Goal: Use online tool/utility: Utilize a website feature to perform a specific function

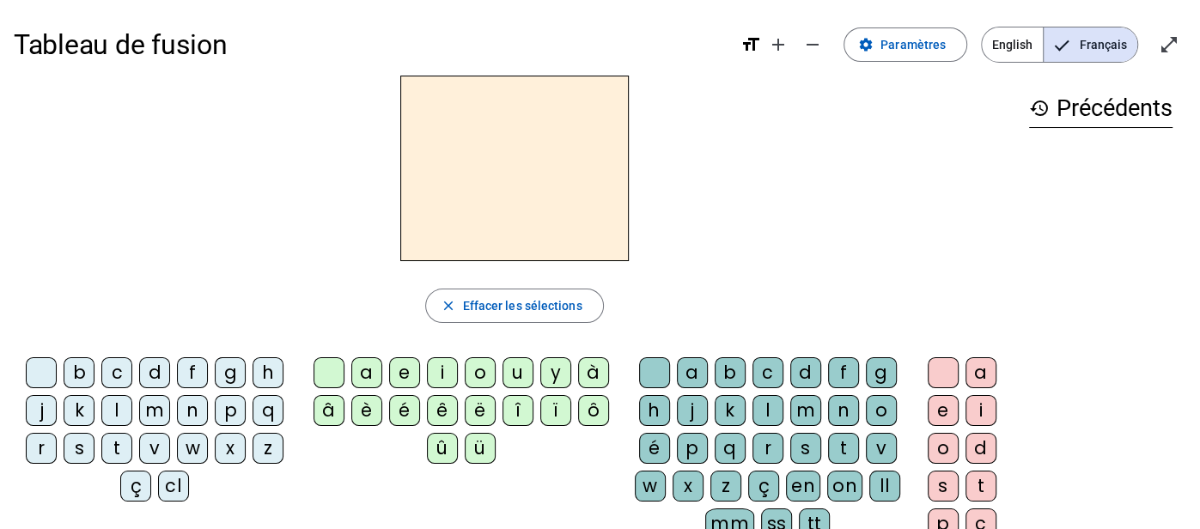
click at [82, 441] on div "s" at bounding box center [79, 448] width 31 height 31
click at [513, 368] on div "u" at bounding box center [517, 372] width 31 height 31
click at [761, 446] on div "r" at bounding box center [767, 448] width 31 height 31
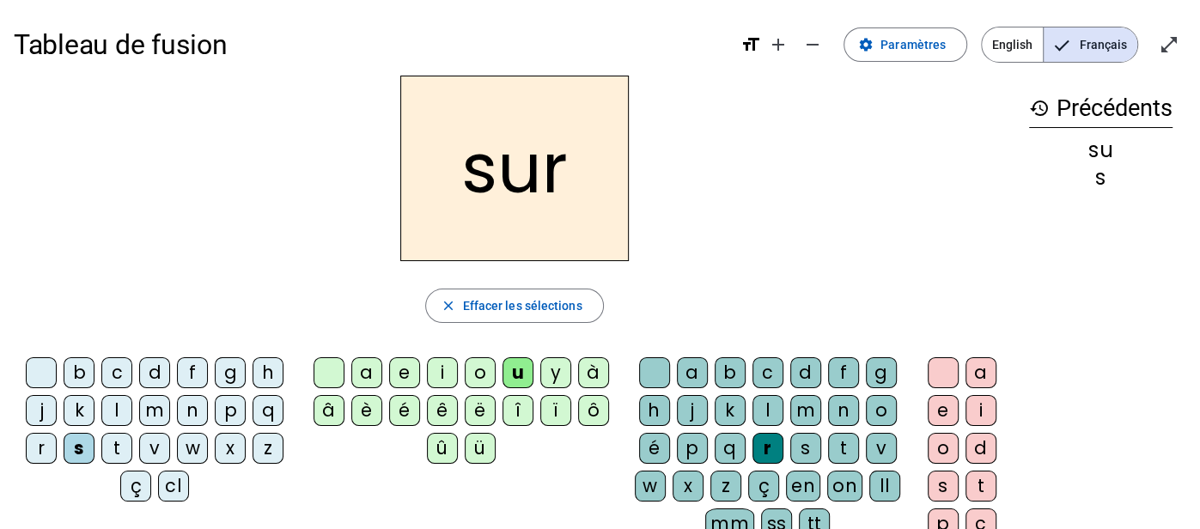
click at [157, 407] on div "m" at bounding box center [154, 410] width 31 height 31
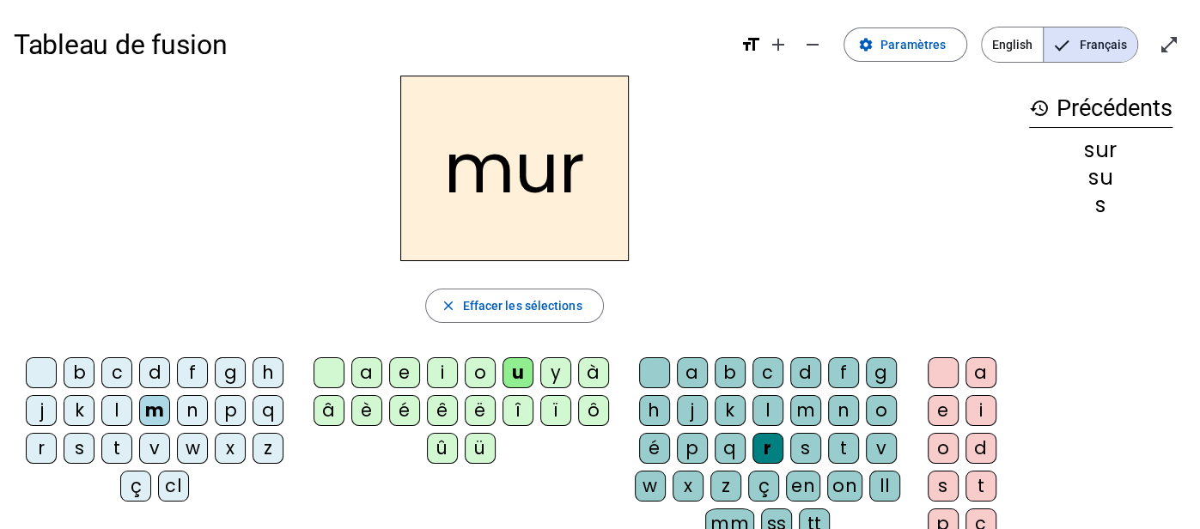
click at [230, 408] on div "p" at bounding box center [230, 410] width 31 height 31
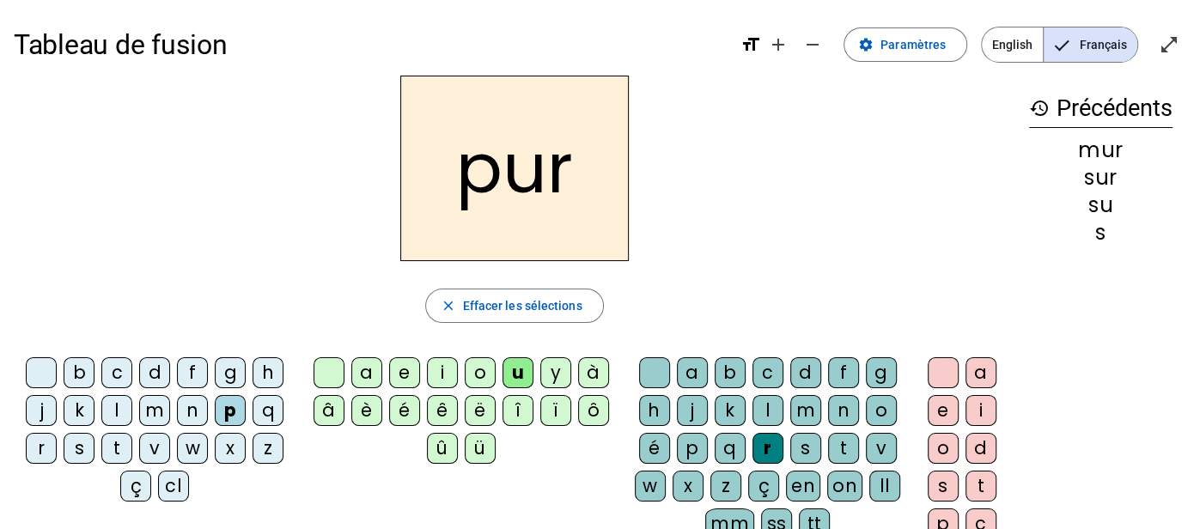
click at [361, 366] on div "a" at bounding box center [366, 372] width 31 height 31
click at [113, 447] on div "t" at bounding box center [116, 448] width 31 height 31
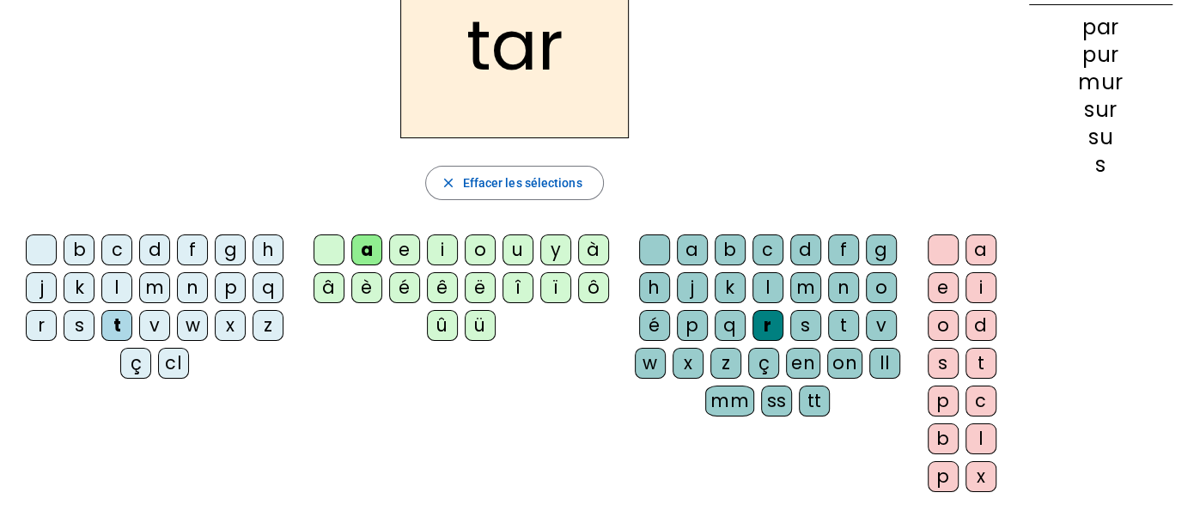
scroll to position [125, 0]
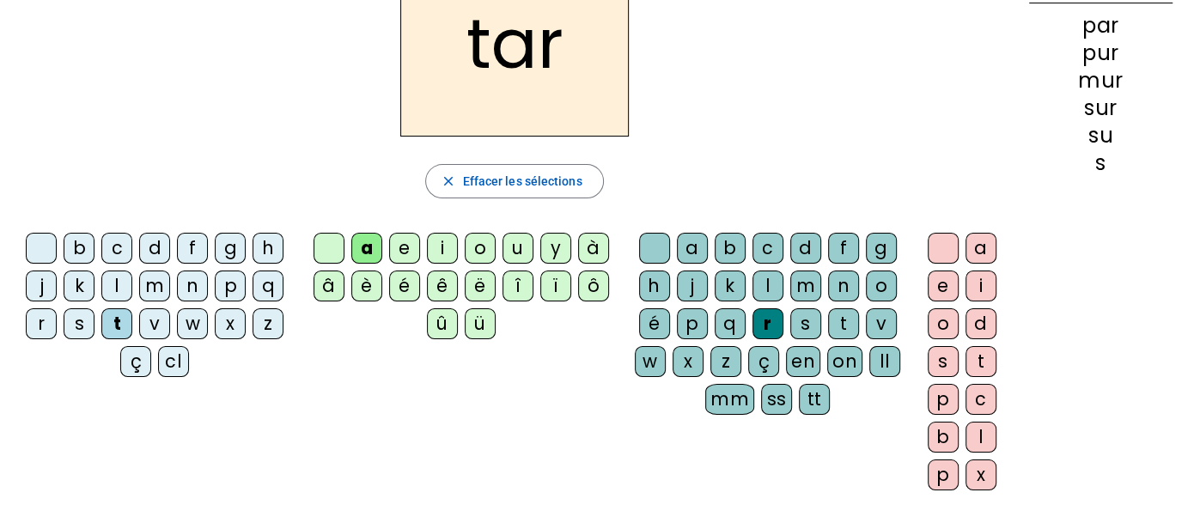
click at [979, 321] on div "d" at bounding box center [980, 323] width 31 height 31
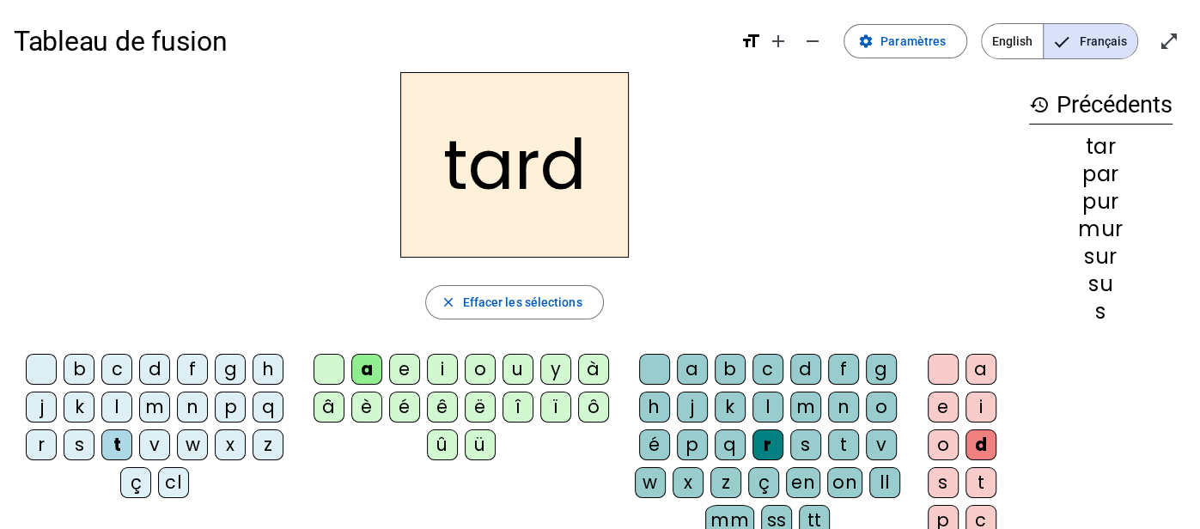
scroll to position [3, 0]
click at [477, 365] on div "o" at bounding box center [480, 370] width 31 height 31
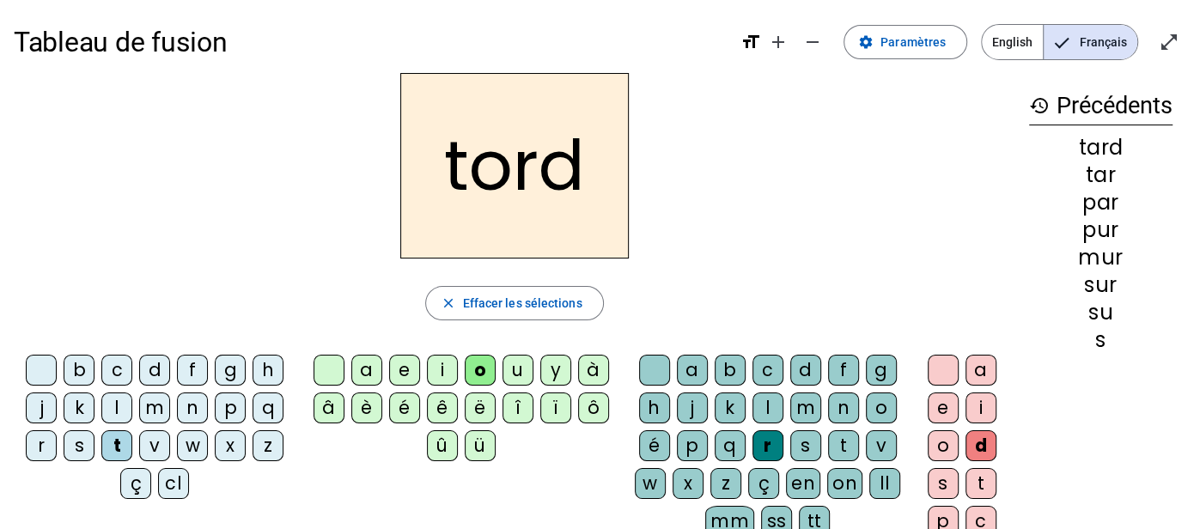
click at [153, 368] on div "d" at bounding box center [154, 370] width 31 height 31
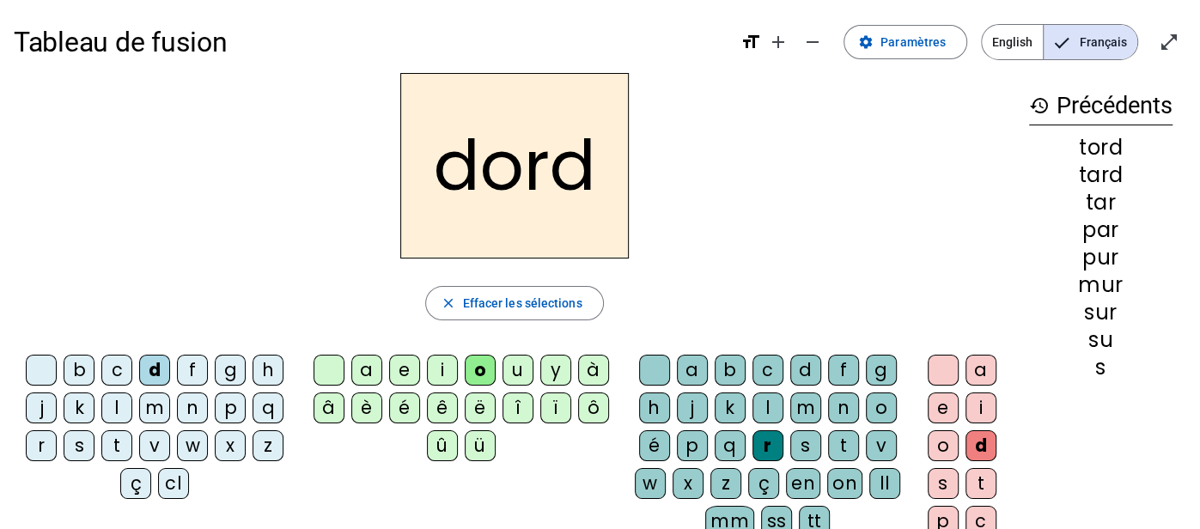
click at [978, 447] on div "d" at bounding box center [980, 445] width 31 height 31
click at [986, 444] on div "d" at bounding box center [980, 445] width 31 height 31
click at [594, 158] on h2 "dord" at bounding box center [514, 165] width 228 height 185
click at [550, 295] on span "Effacer les sélections" at bounding box center [521, 303] width 119 height 21
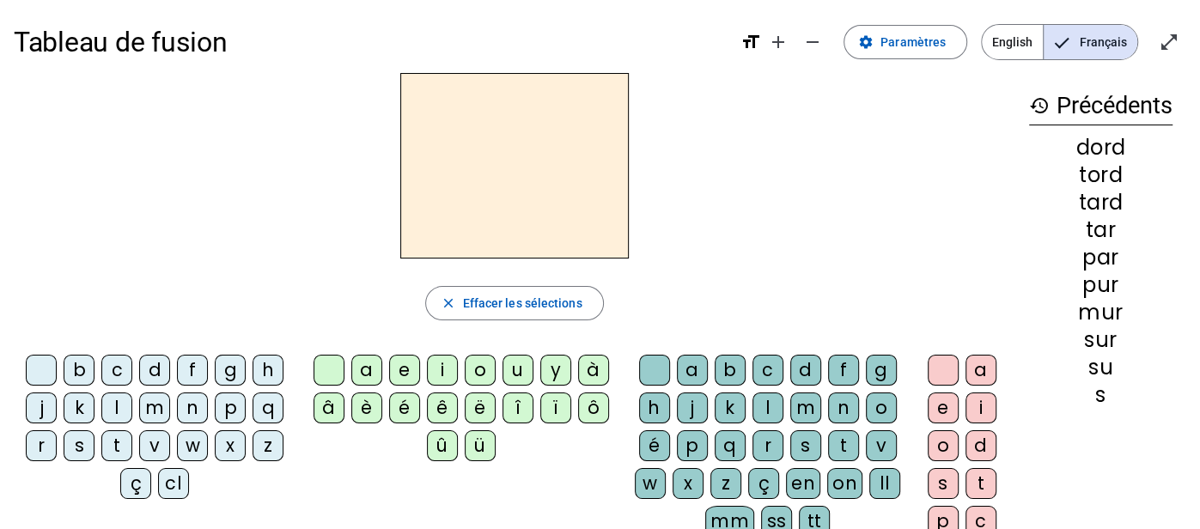
click at [148, 370] on div "d" at bounding box center [154, 370] width 31 height 31
click at [474, 356] on div "o" at bounding box center [480, 370] width 31 height 31
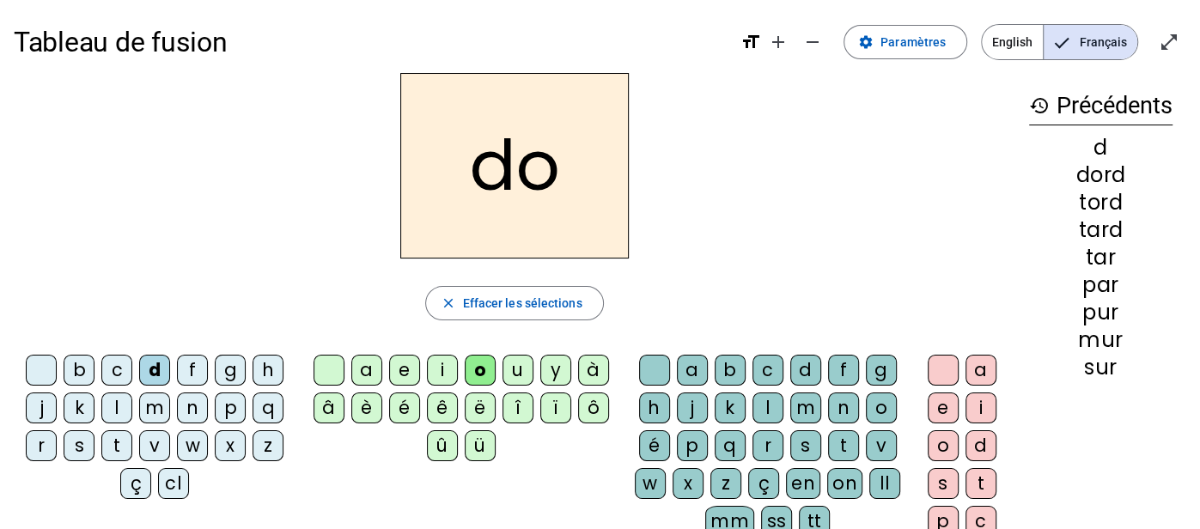
click at [756, 445] on div "r" at bounding box center [767, 445] width 31 height 31
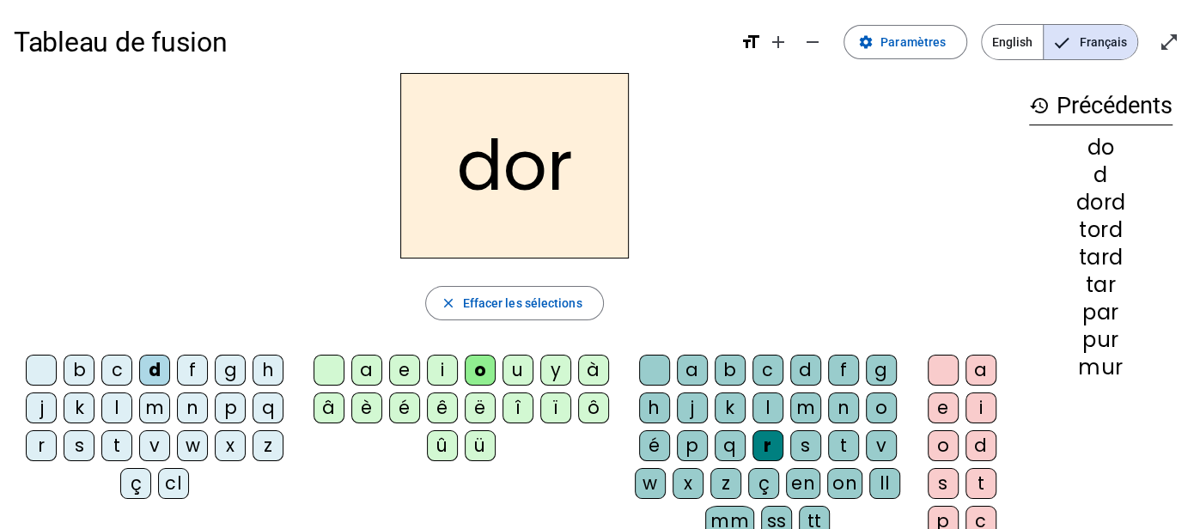
click at [799, 445] on div "s" at bounding box center [805, 445] width 31 height 31
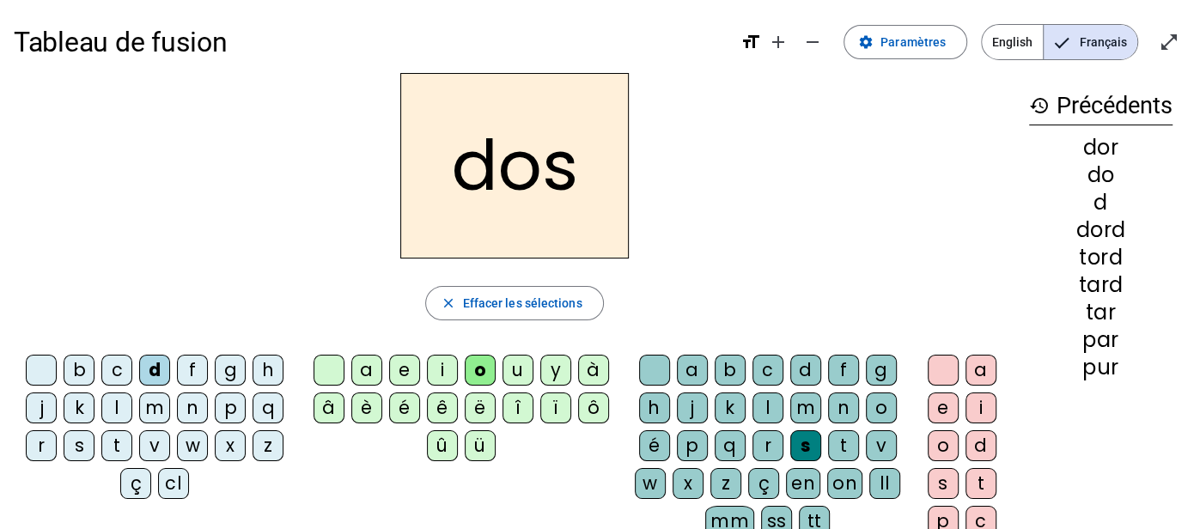
click at [755, 451] on div "r" at bounding box center [767, 445] width 31 height 31
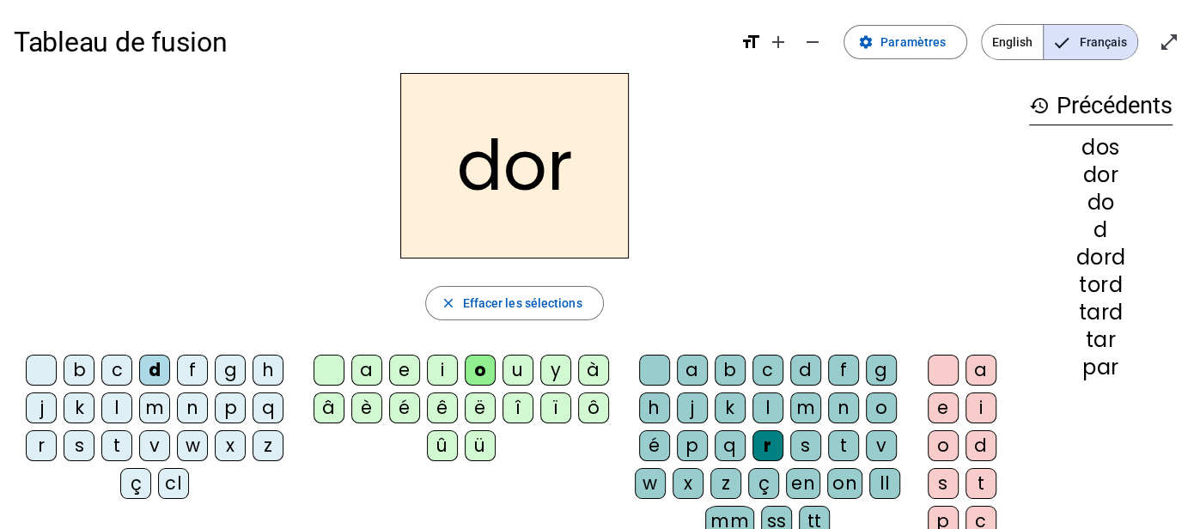
click at [940, 473] on div "s" at bounding box center [942, 483] width 31 height 31
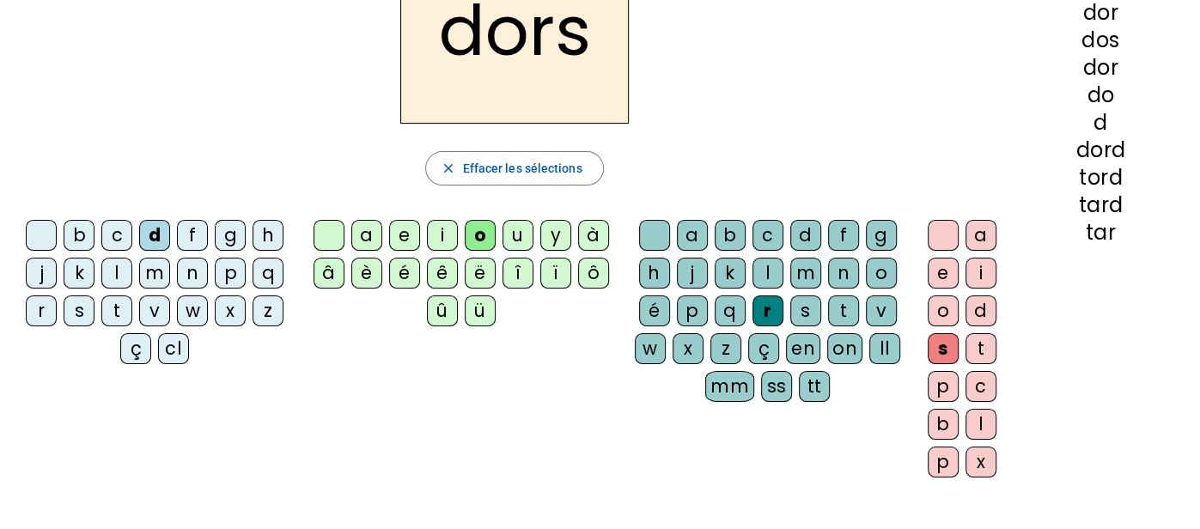
scroll to position [140, 0]
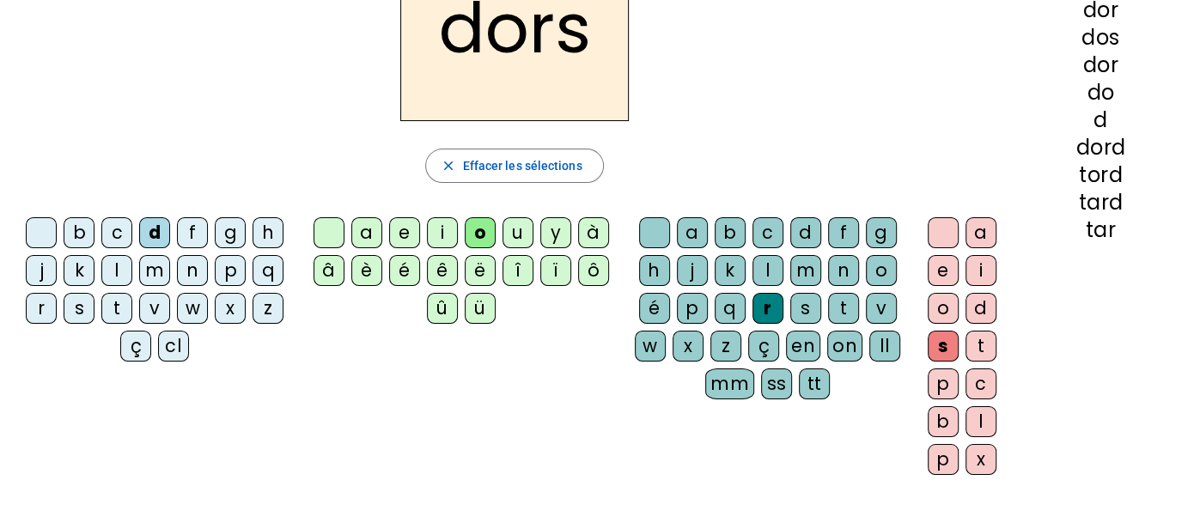
click at [984, 341] on div "t" at bounding box center [980, 346] width 31 height 31
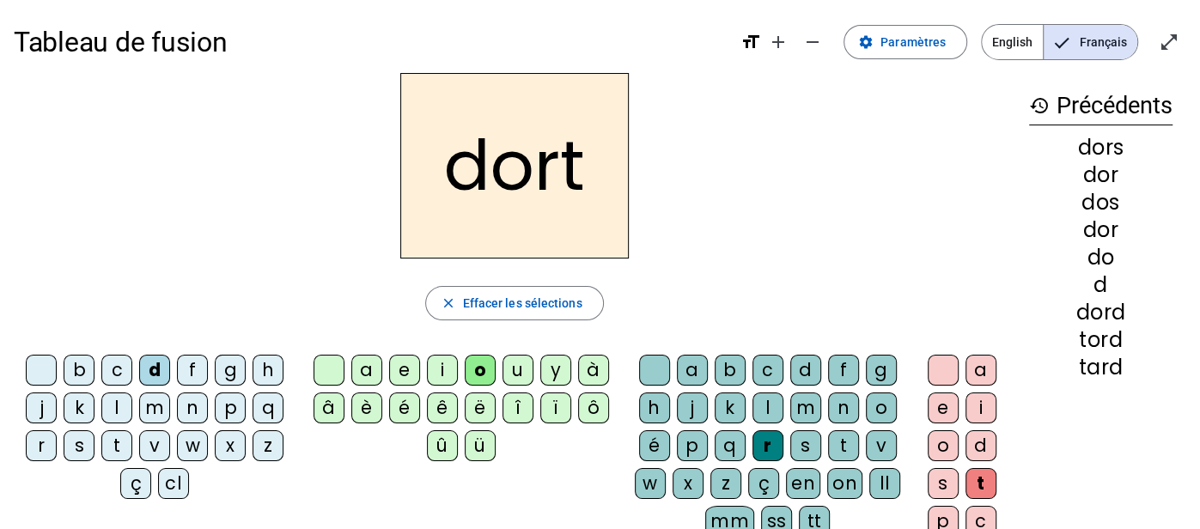
scroll to position [12, 0]
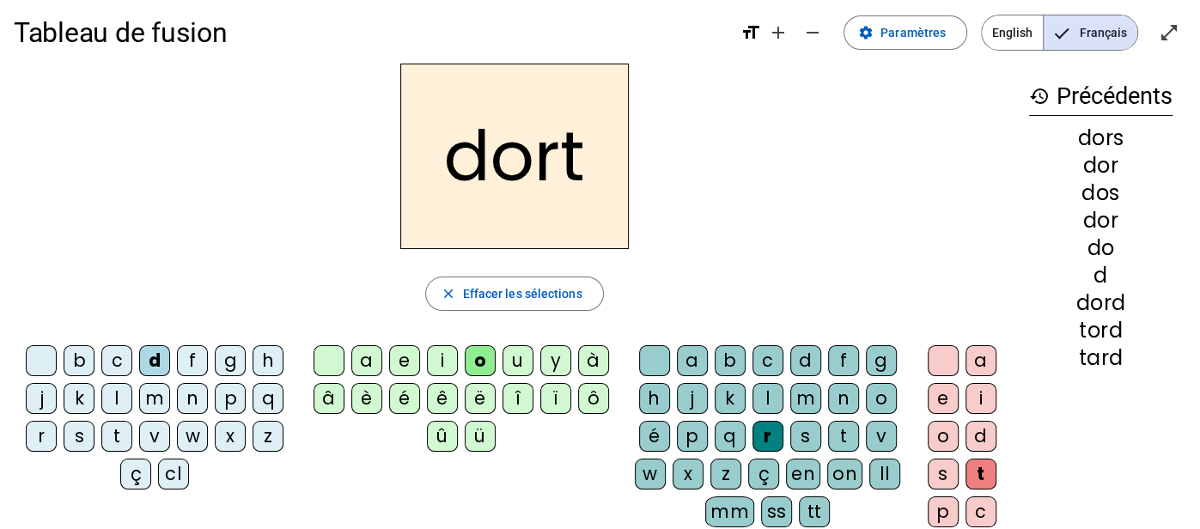
click at [930, 463] on div "s" at bounding box center [942, 474] width 31 height 31
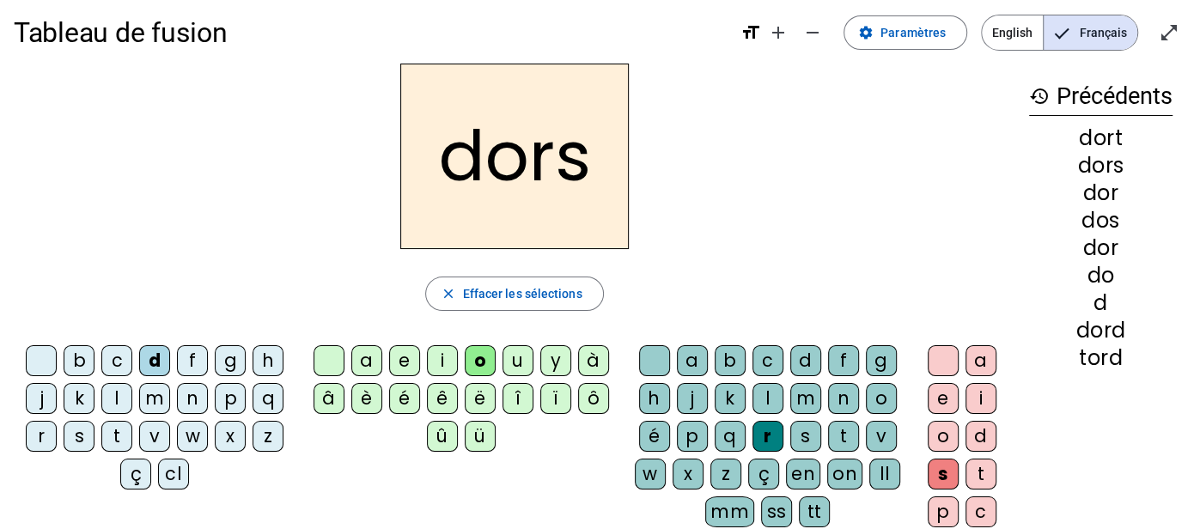
click at [987, 470] on div "t" at bounding box center [980, 474] width 31 height 31
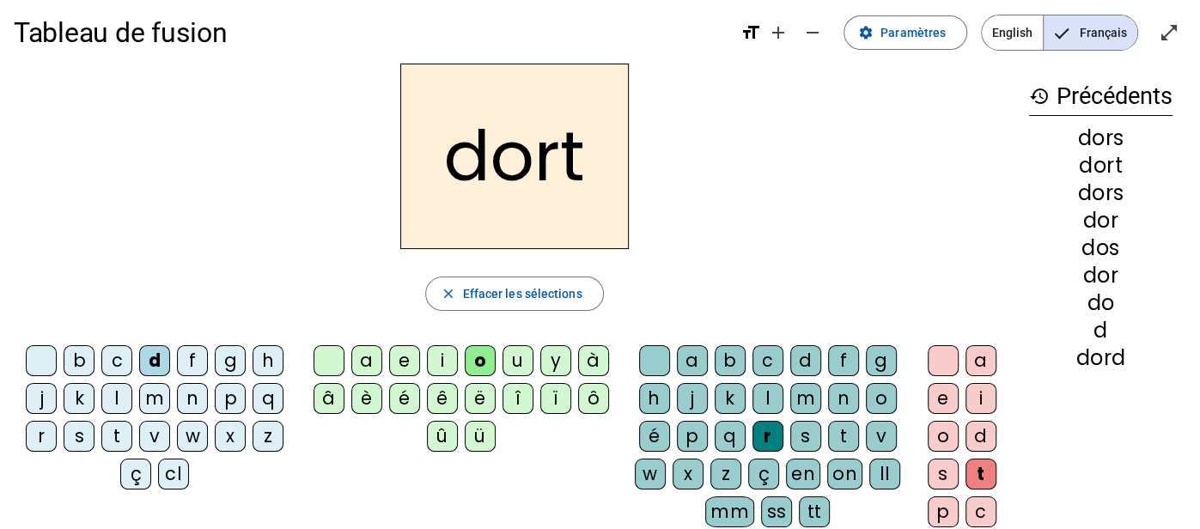
click at [801, 433] on div "s" at bounding box center [805, 436] width 31 height 31
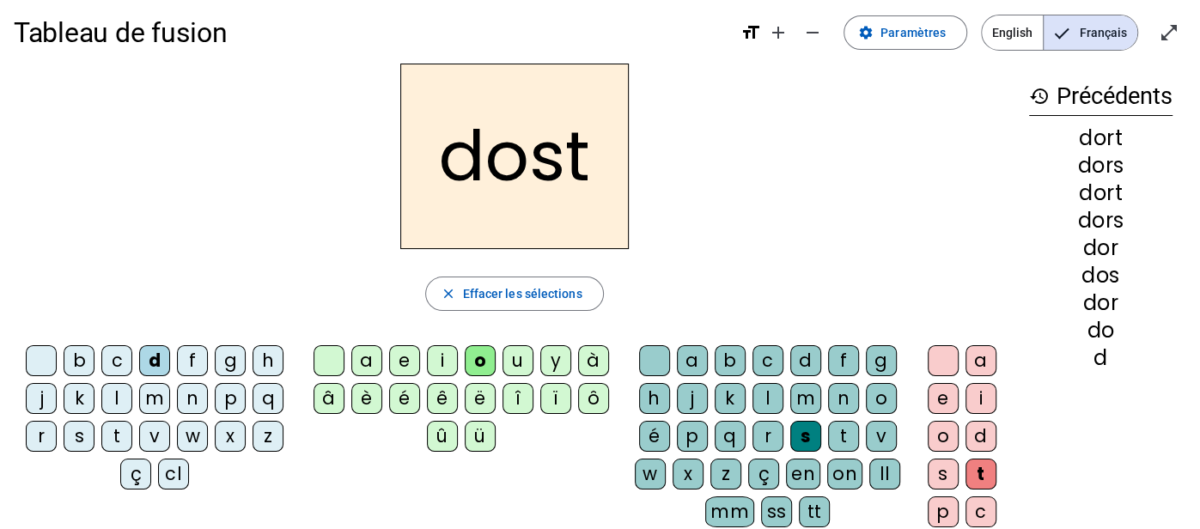
click at [782, 438] on letter-bubble "r" at bounding box center [771, 440] width 38 height 38
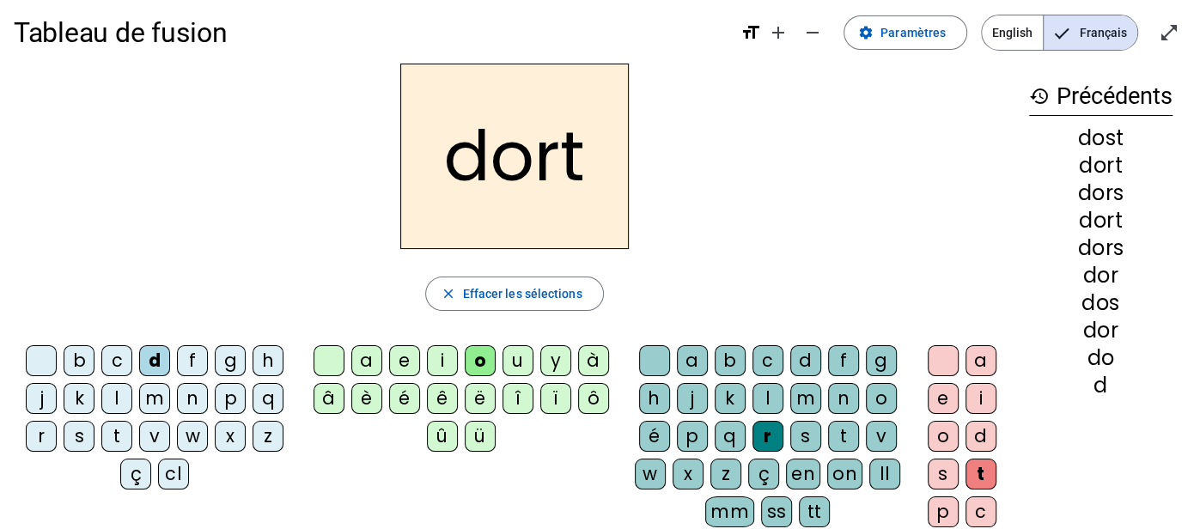
click at [81, 434] on div "s" at bounding box center [79, 436] width 31 height 31
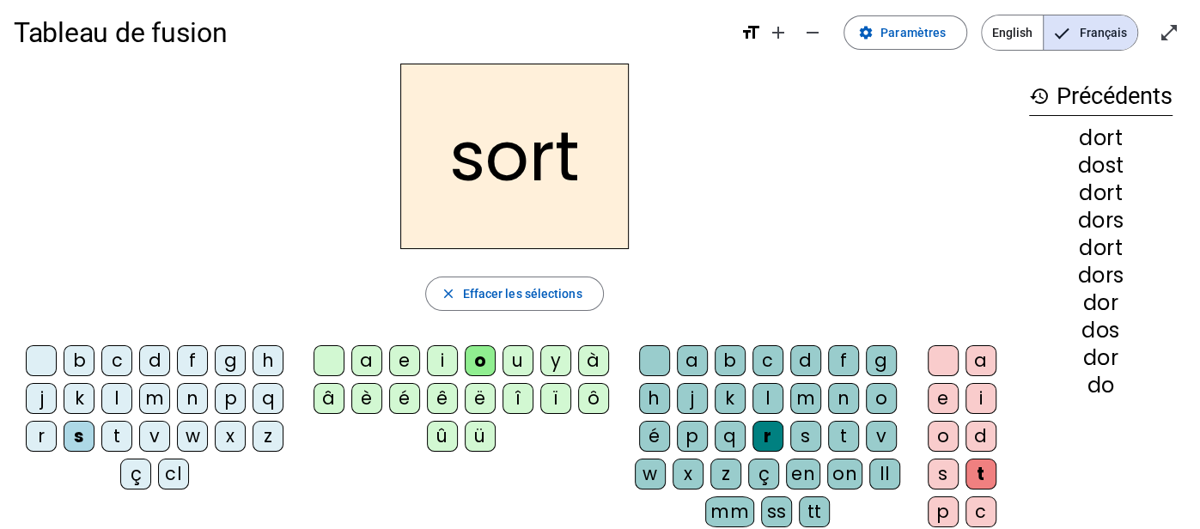
click at [798, 394] on div "m" at bounding box center [805, 398] width 31 height 31
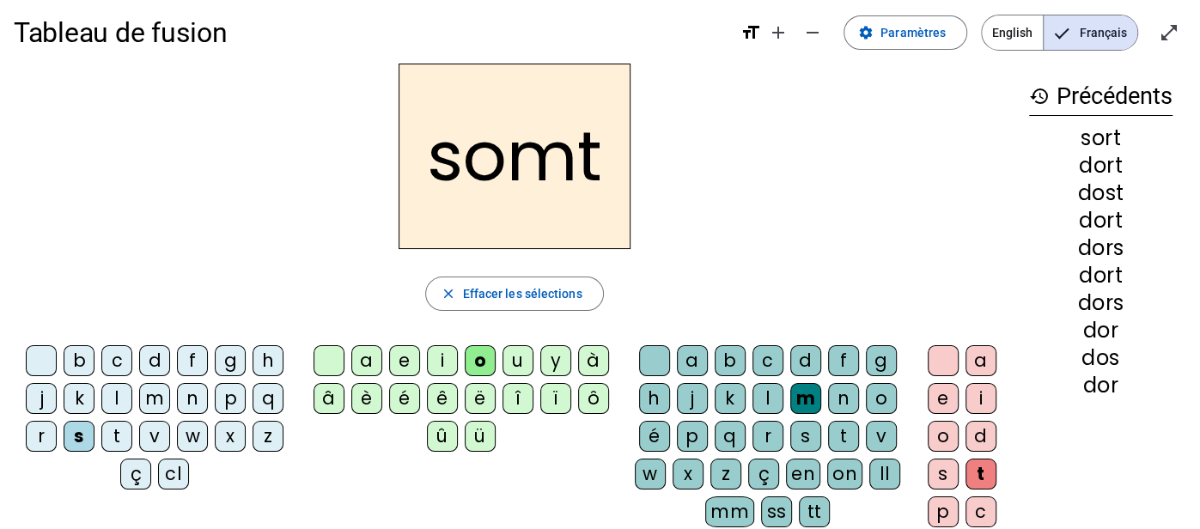
click at [768, 437] on div "r" at bounding box center [767, 436] width 31 height 31
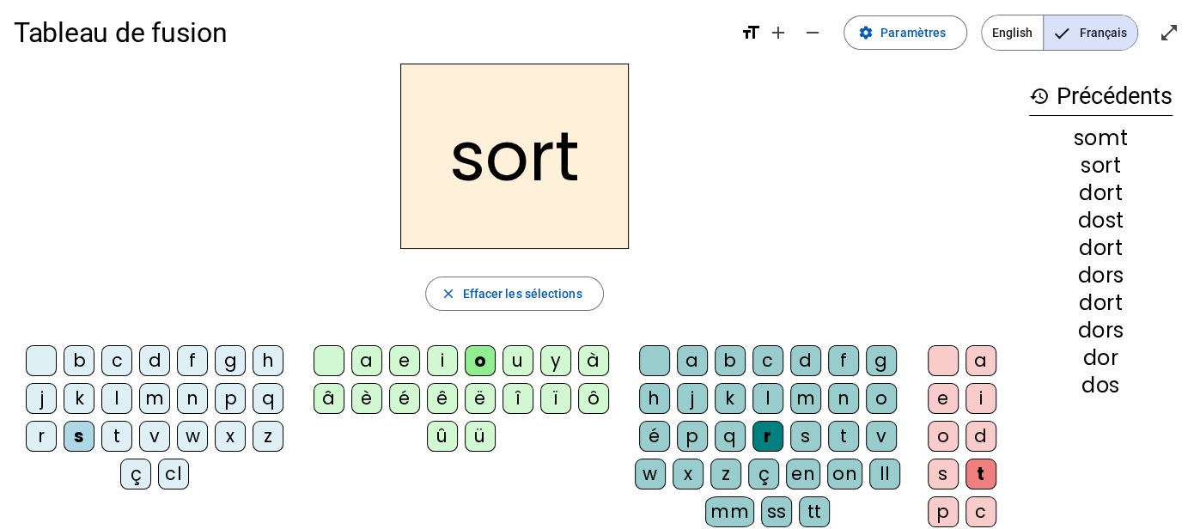
click at [161, 404] on div "m" at bounding box center [154, 398] width 31 height 31
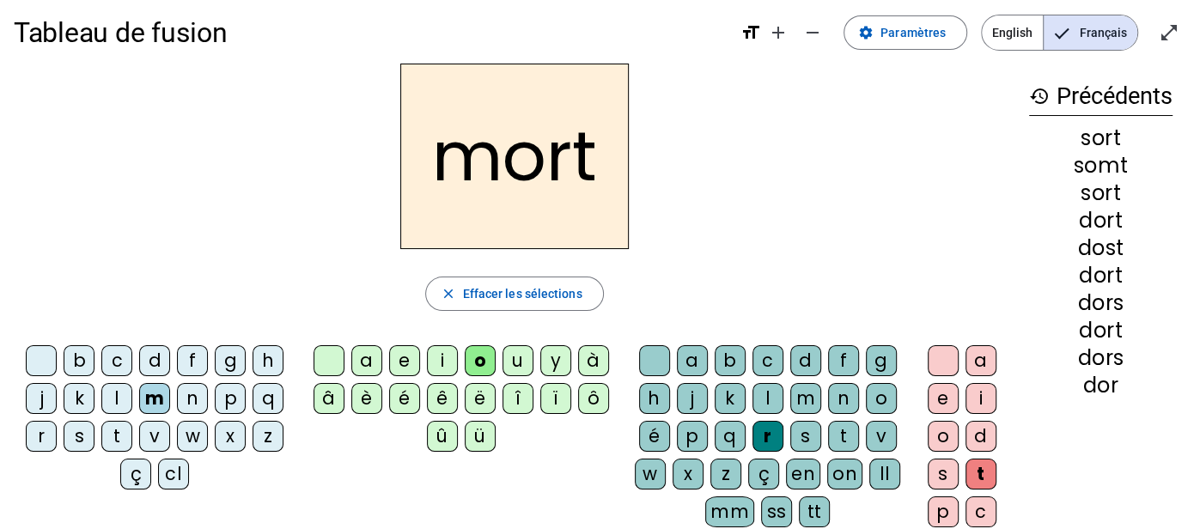
click at [201, 357] on div "f" at bounding box center [192, 360] width 31 height 31
